Goal: Information Seeking & Learning: Find contact information

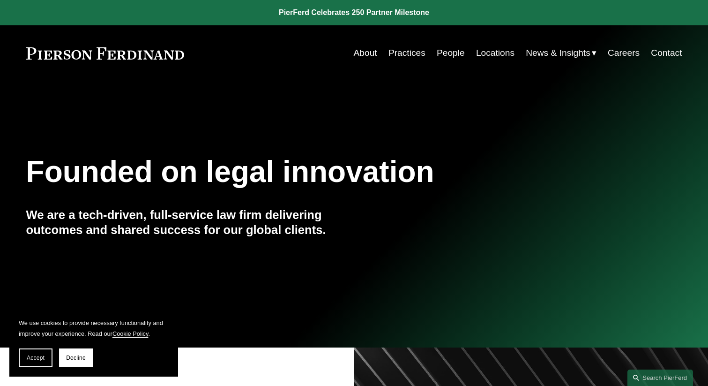
click at [449, 54] on link "People" at bounding box center [451, 53] width 28 height 18
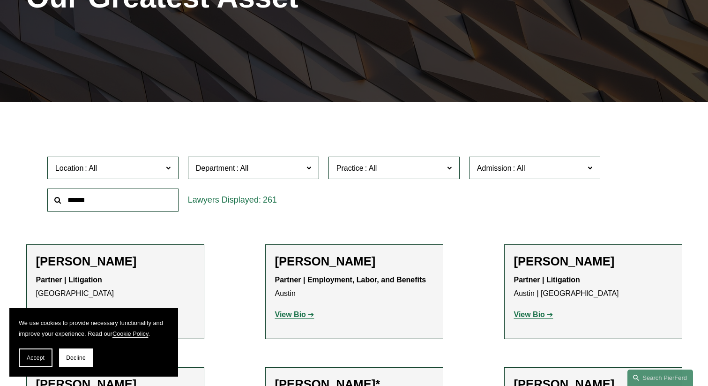
scroll to position [180, 0]
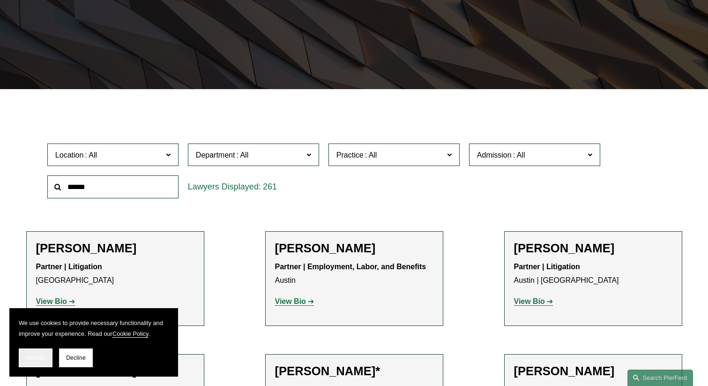
click at [38, 362] on button "Accept" at bounding box center [36, 357] width 34 height 19
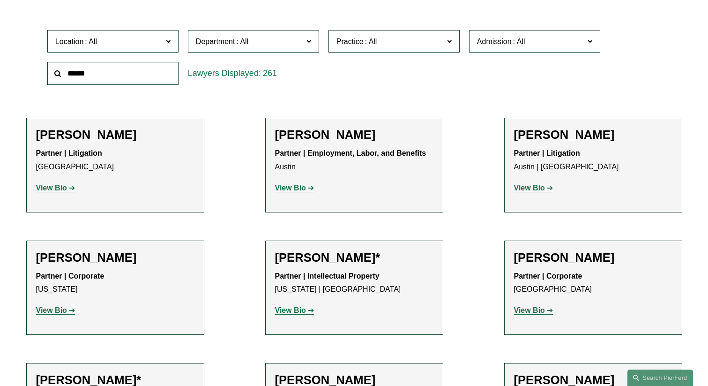
scroll to position [293, 0]
click at [155, 76] on input "text" at bounding box center [112, 72] width 131 height 23
type input "**********"
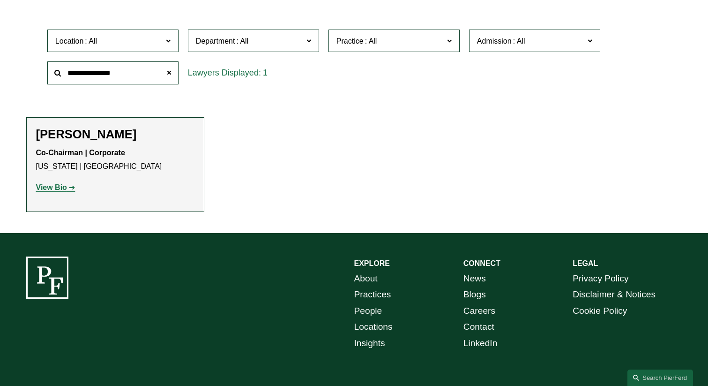
click at [58, 188] on strong "View Bio" at bounding box center [51, 187] width 31 height 8
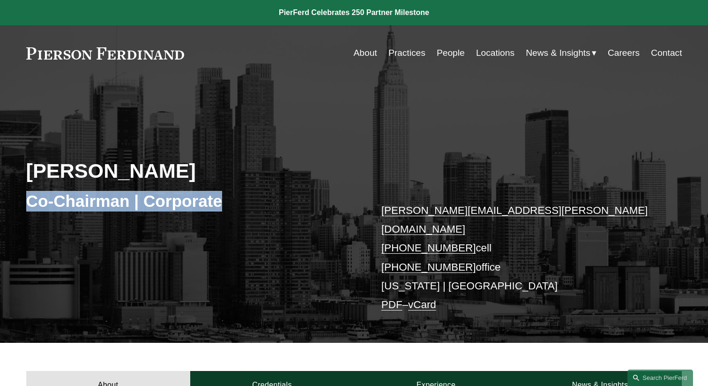
drag, startPoint x: 225, startPoint y: 202, endPoint x: 31, endPoint y: 206, distance: 193.6
click at [31, 206] on h3 "Co-Chairman | Corporate" at bounding box center [190, 201] width 328 height 21
copy h3 "Co-Chairman | Corporate"
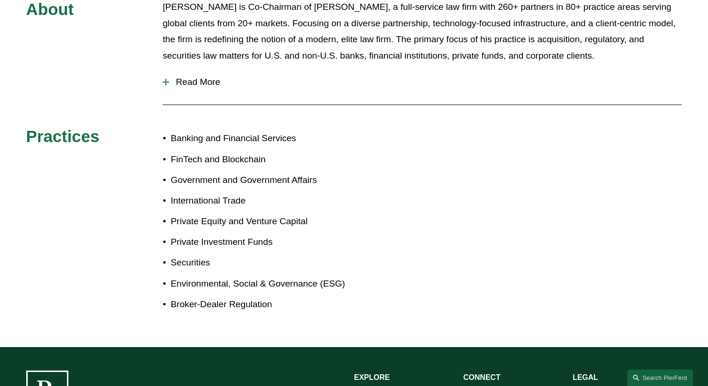
scroll to position [423, 0]
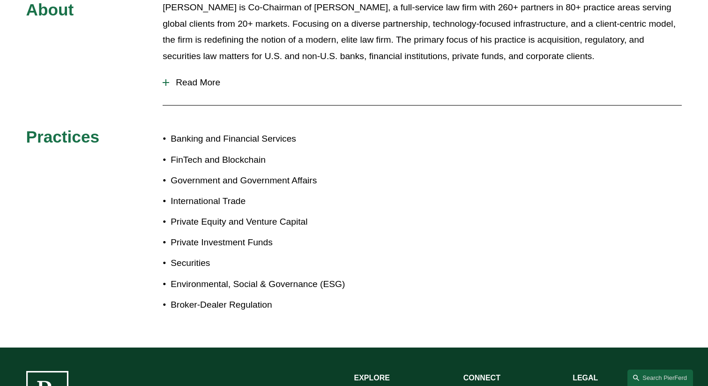
click at [185, 77] on span "Read More" at bounding box center [425, 82] width 513 height 10
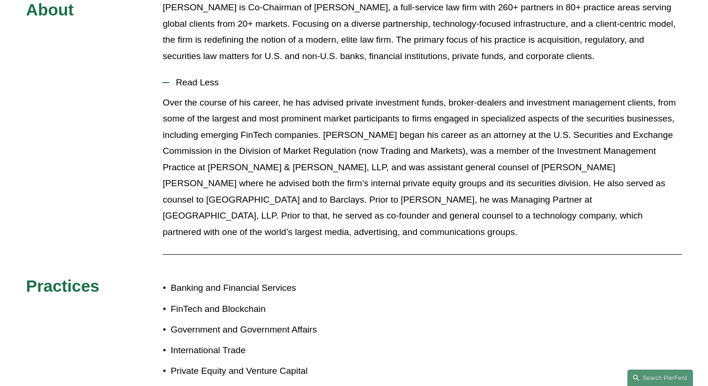
click at [185, 77] on span "Read Less" at bounding box center [425, 82] width 513 height 10
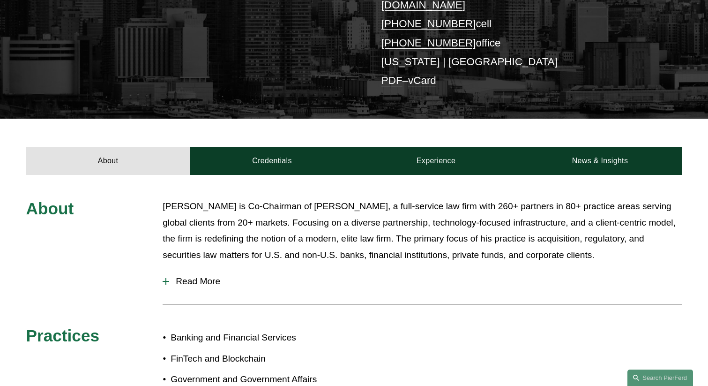
scroll to position [231, 0]
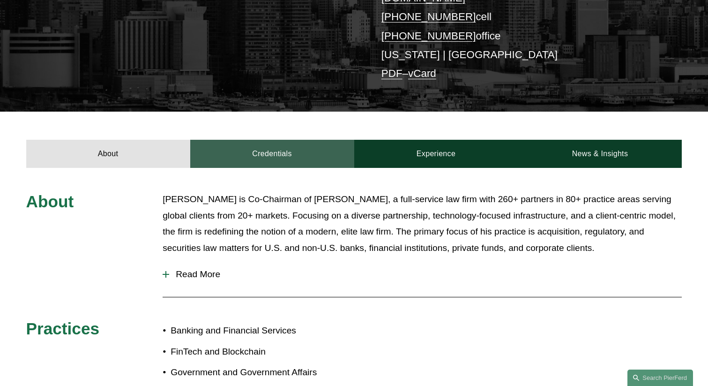
click at [297, 150] on link "Credentials" at bounding box center [272, 154] width 164 height 28
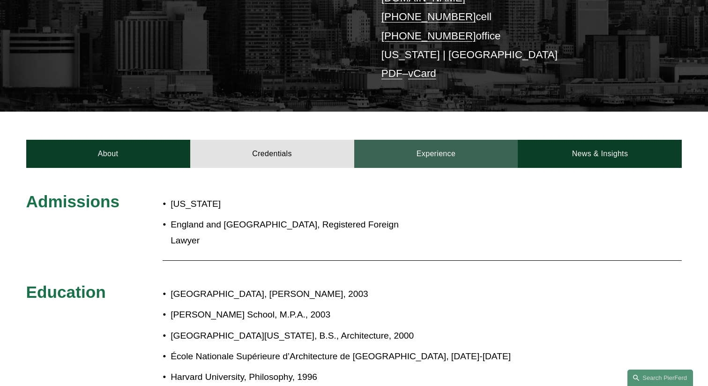
click at [428, 146] on link "Experience" at bounding box center [436, 154] width 164 height 28
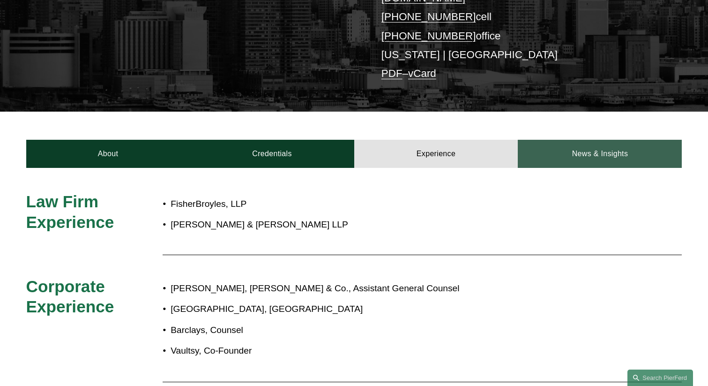
click at [564, 140] on link "News & Insights" at bounding box center [600, 154] width 164 height 28
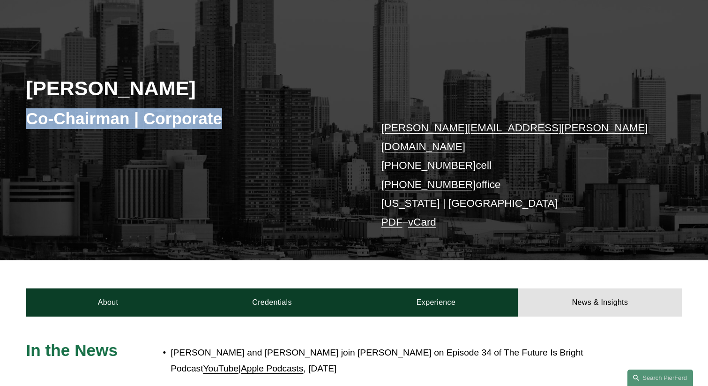
scroll to position [98, 0]
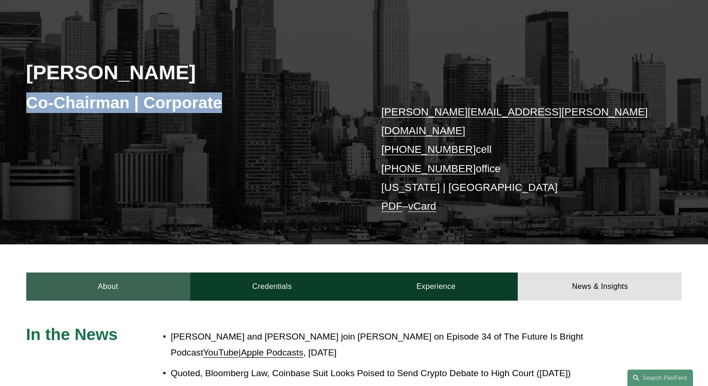
click at [116, 272] on link "About" at bounding box center [108, 286] width 164 height 28
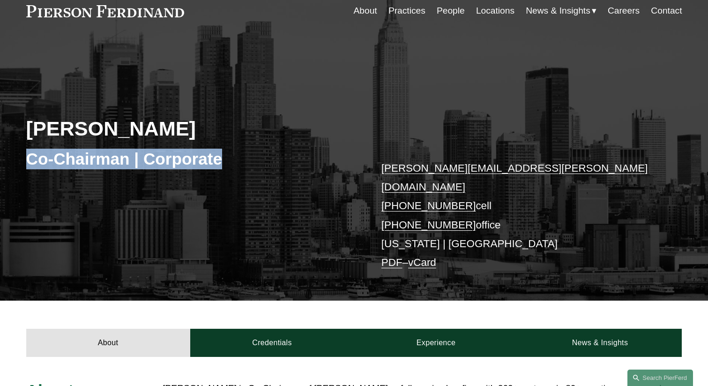
scroll to position [41, 0]
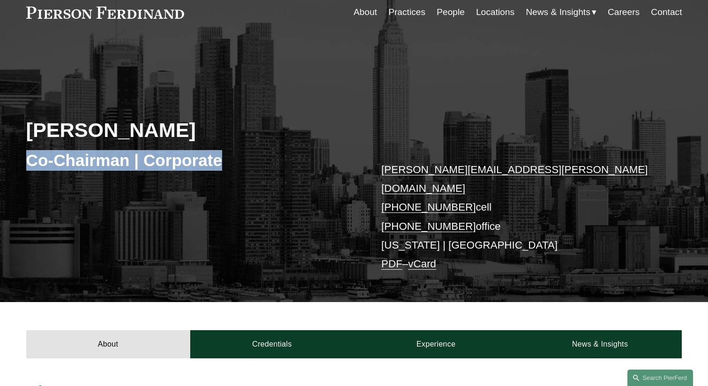
click at [368, 13] on link "About" at bounding box center [365, 12] width 23 height 18
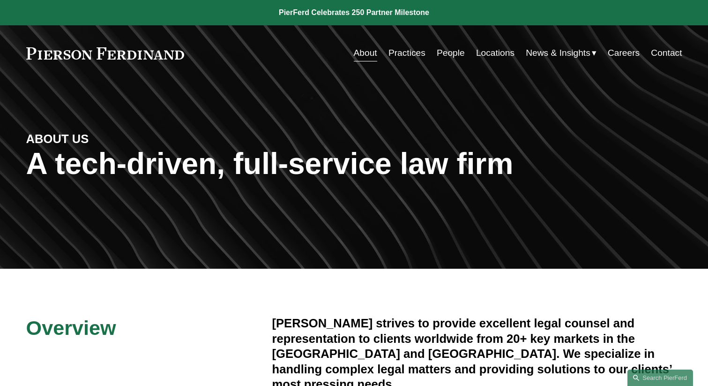
click at [445, 59] on link "People" at bounding box center [451, 53] width 28 height 18
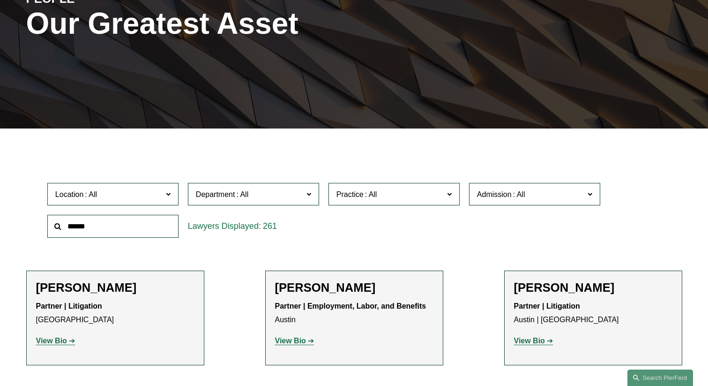
scroll to position [150, 0]
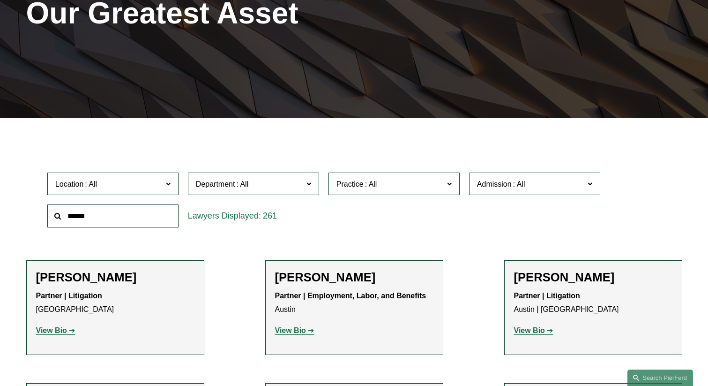
click at [137, 219] on input "text" at bounding box center [112, 215] width 131 height 23
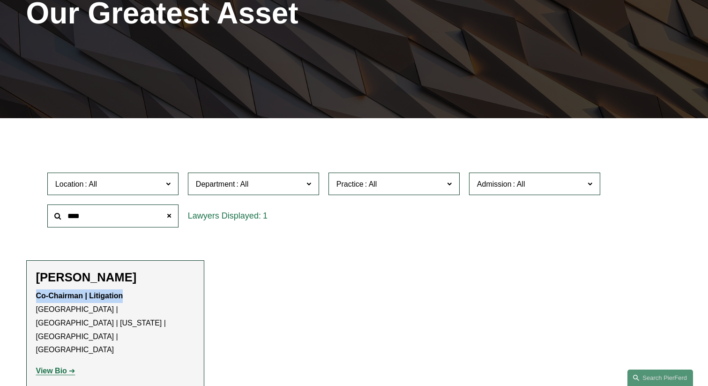
drag, startPoint x: 131, startPoint y: 295, endPoint x: 36, endPoint y: 298, distance: 95.2
click at [36, 298] on p "Co-Chairman | Litigation Atlanta | London | New York | Philadelphia | Princeton" at bounding box center [115, 322] width 158 height 67
copy strong "Co-Chairman | Litigation"
click at [121, 218] on input "****" at bounding box center [112, 215] width 131 height 23
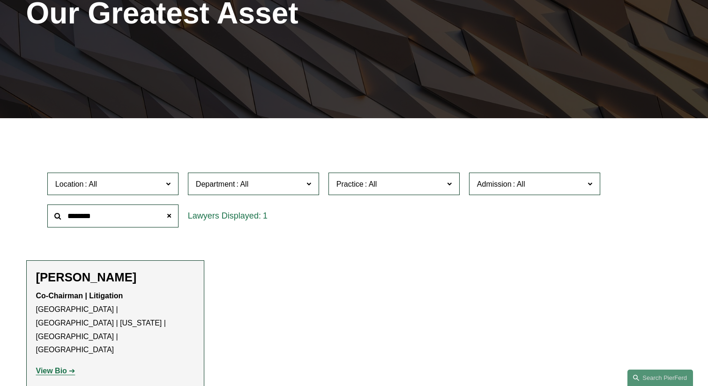
type input "********"
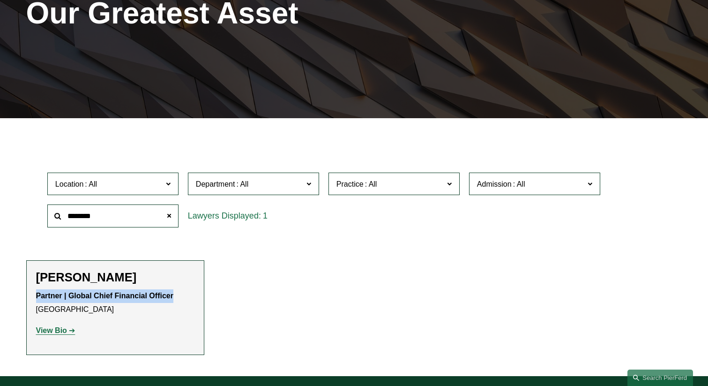
drag, startPoint x: 174, startPoint y: 297, endPoint x: 37, endPoint y: 292, distance: 137.9
click at [37, 292] on p "Partner | Global Chief Financial Officer Chicago" at bounding box center [115, 302] width 158 height 27
copy strong "Partner | Global Chief Financial Officer"
